Goal: Task Accomplishment & Management: Manage account settings

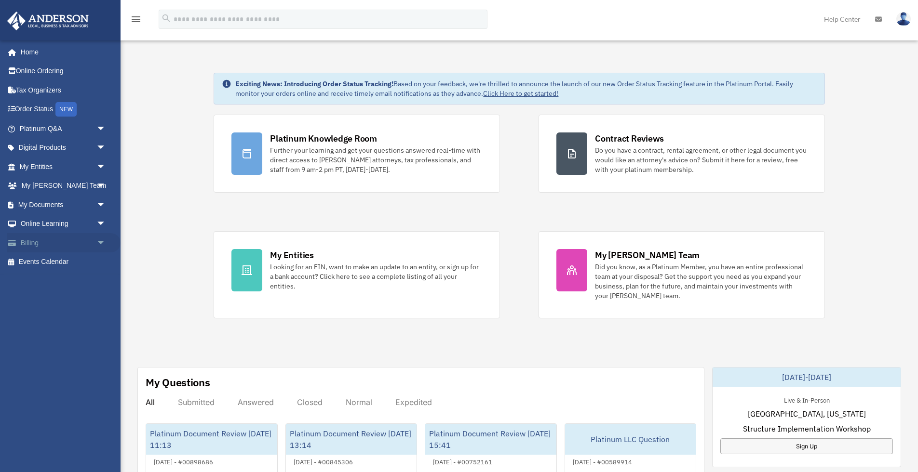
click at [99, 243] on span "arrow_drop_down" at bounding box center [105, 243] width 19 height 20
click at [67, 279] on link "Past Invoices" at bounding box center [66, 281] width 107 height 19
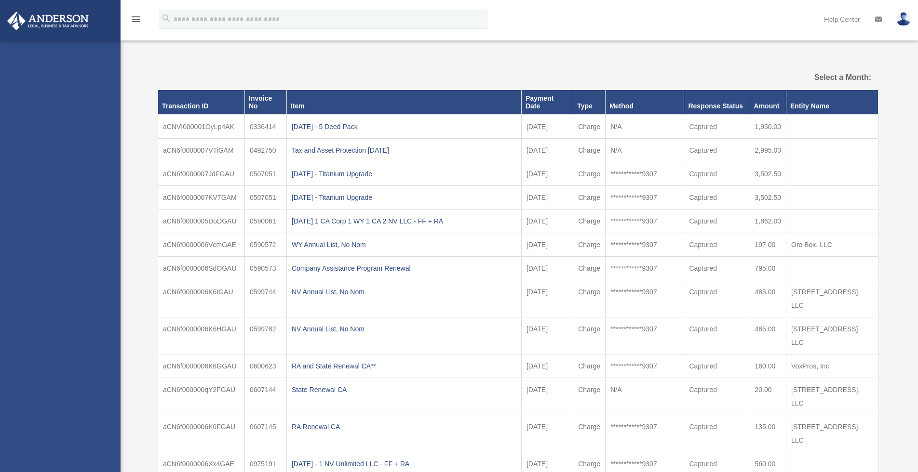
select select
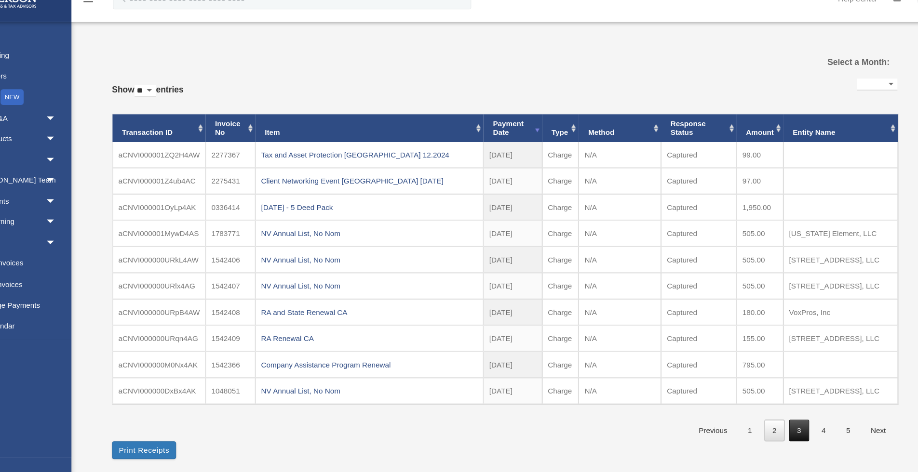
click at [788, 419] on link "3" at bounding box center [788, 416] width 18 height 20
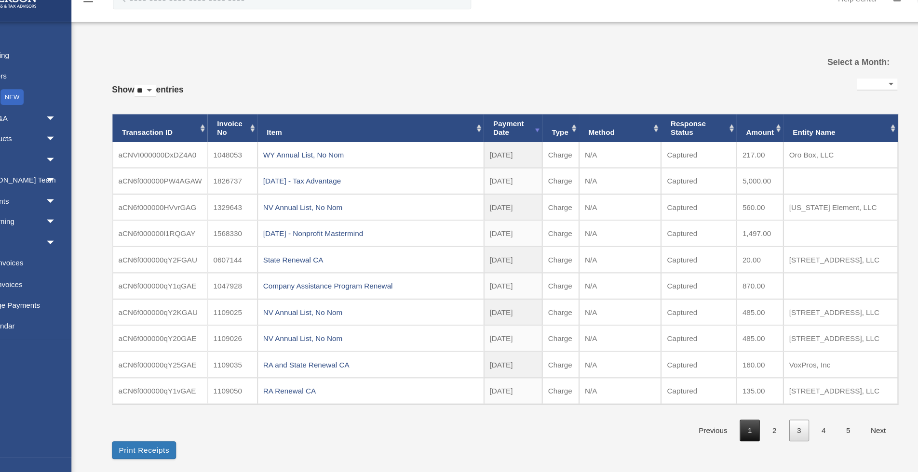
click at [741, 416] on link "1" at bounding box center [743, 416] width 18 height 20
